Goal: Information Seeking & Learning: Find specific fact

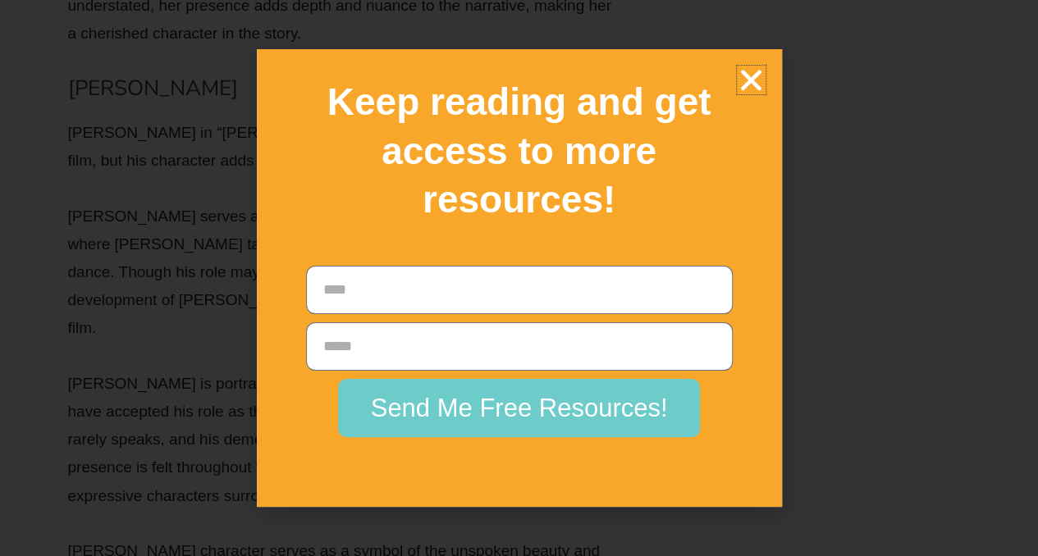
scroll to position [14262, 0]
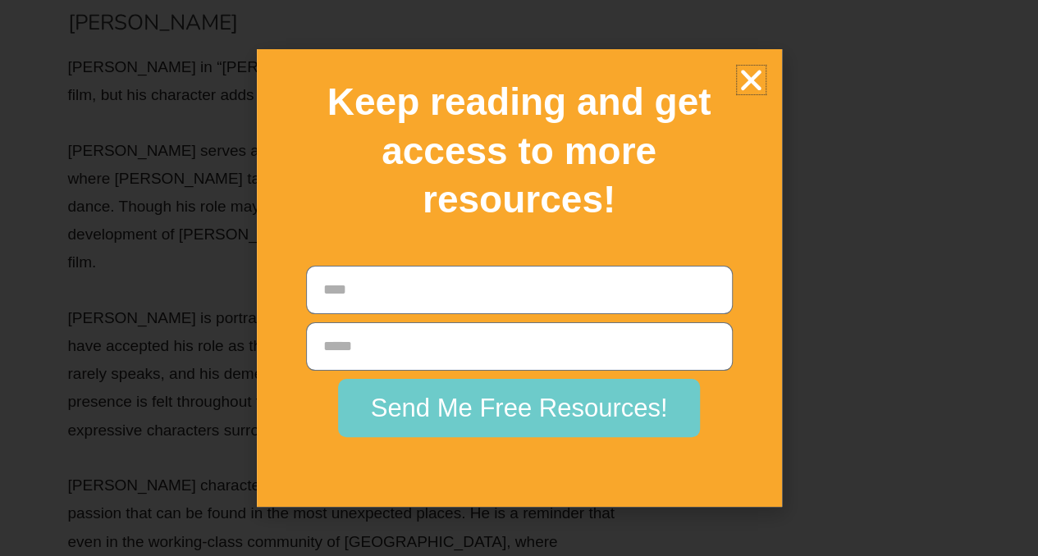
click at [751, 74] on icon "Close" at bounding box center [751, 80] width 29 height 29
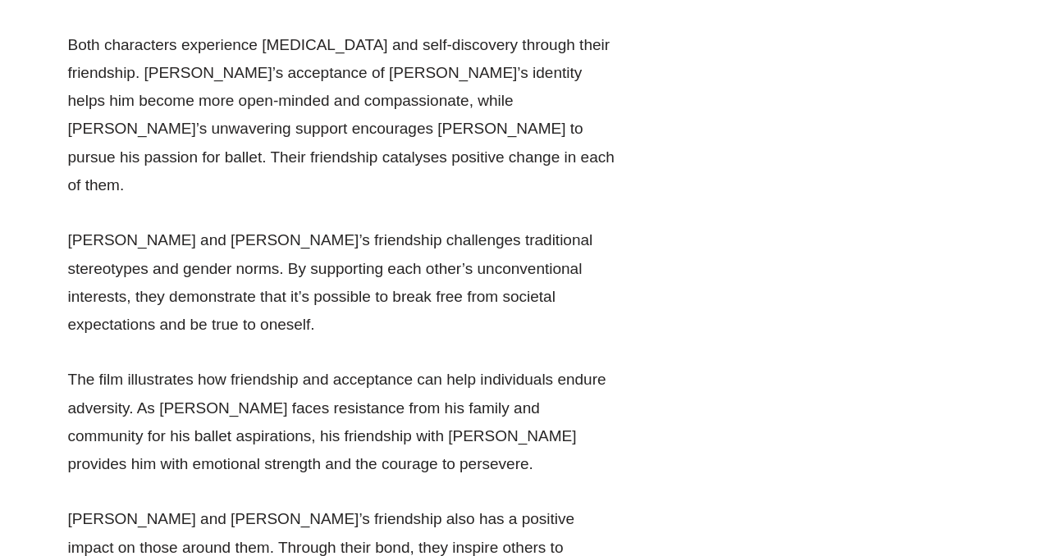
scroll to position [26896, 0]
drag, startPoint x: 535, startPoint y: 291, endPoint x: 433, endPoint y: 278, distance: 102.6
drag, startPoint x: 569, startPoint y: 268, endPoint x: 235, endPoint y: 295, distance: 335.8
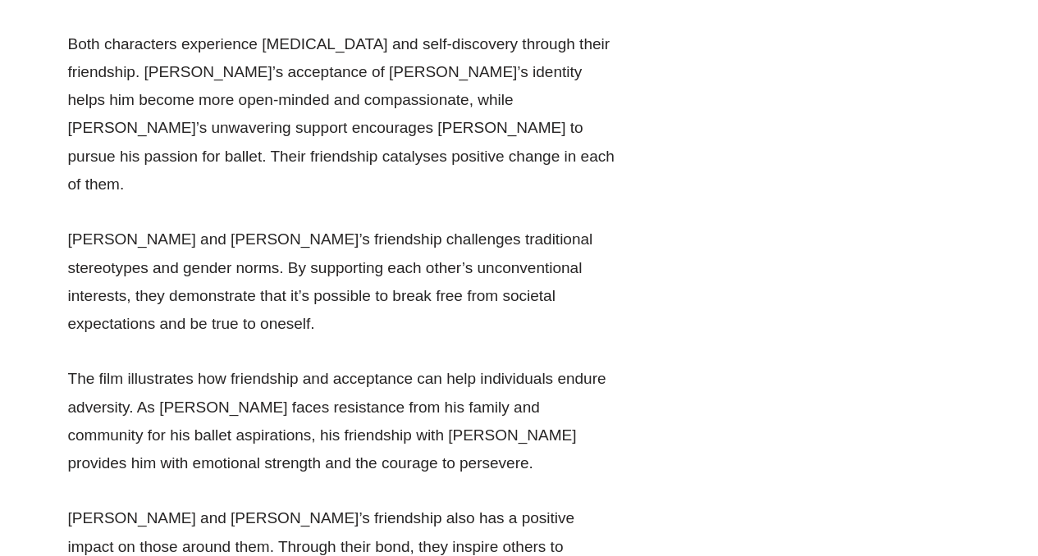
drag, startPoint x: 525, startPoint y: 294, endPoint x: 489, endPoint y: 289, distance: 36.4
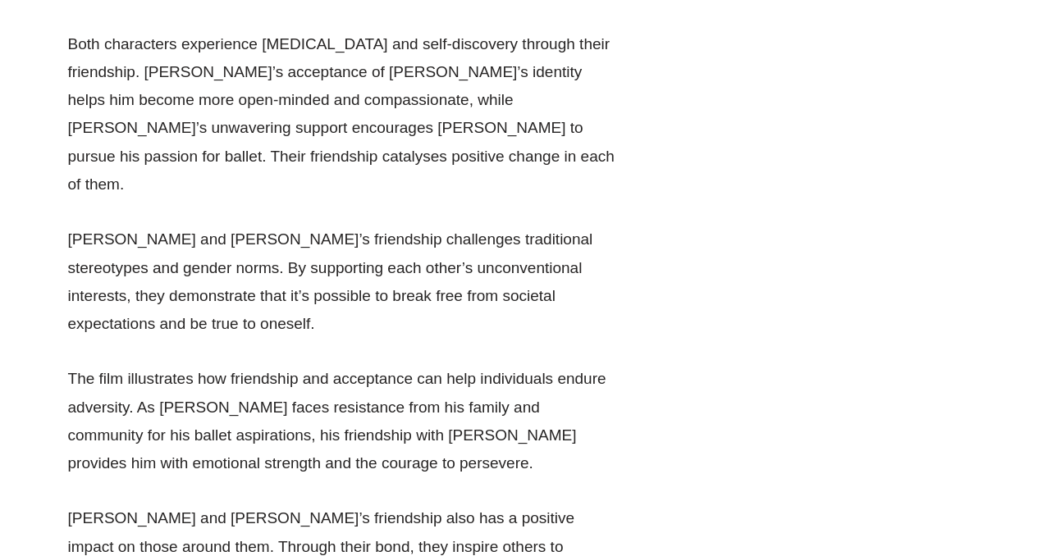
drag, startPoint x: 517, startPoint y: 289, endPoint x: 169, endPoint y: 284, distance: 347.8
copy li "“No one gives a damn about coal miners, do they?"
